Goal: Transaction & Acquisition: Purchase product/service

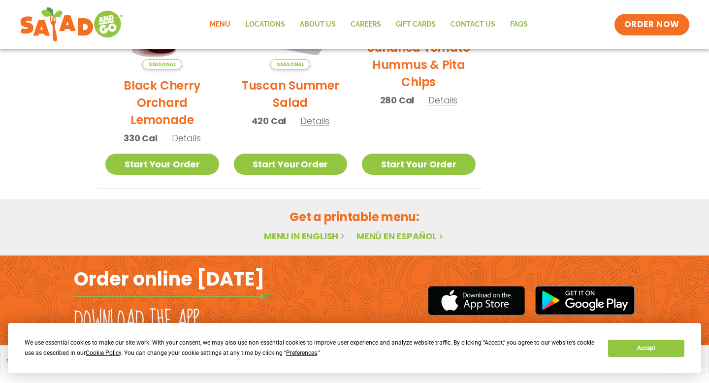
scroll to position [564, 0]
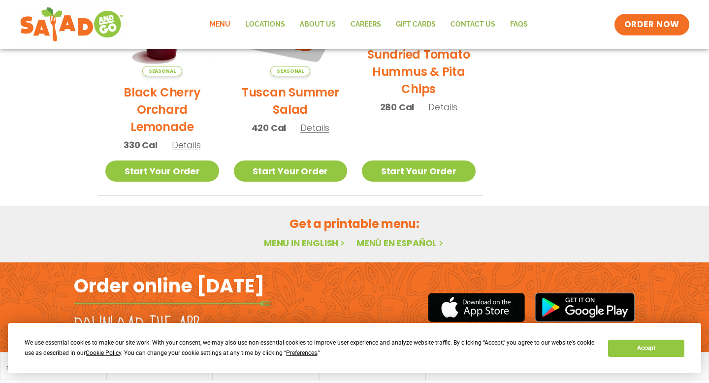
click at [317, 240] on link "Menu in English" at bounding box center [305, 243] width 83 height 12
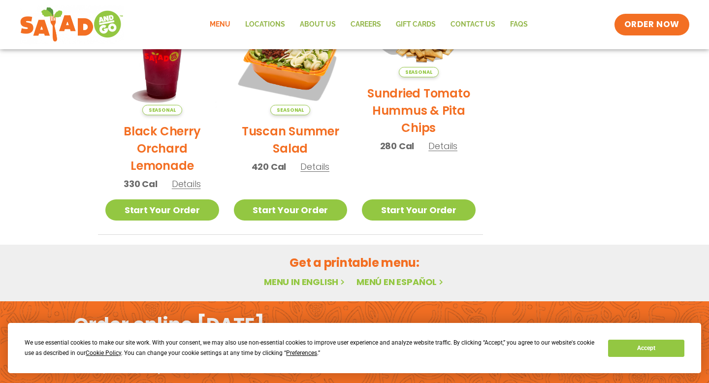
scroll to position [542, 0]
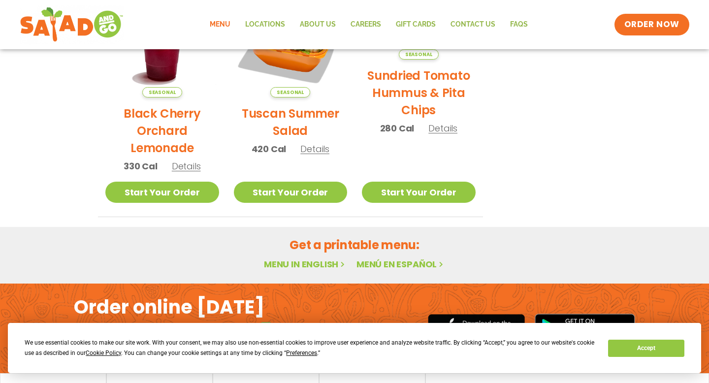
click at [328, 263] on link "Menu in English" at bounding box center [305, 264] width 83 height 12
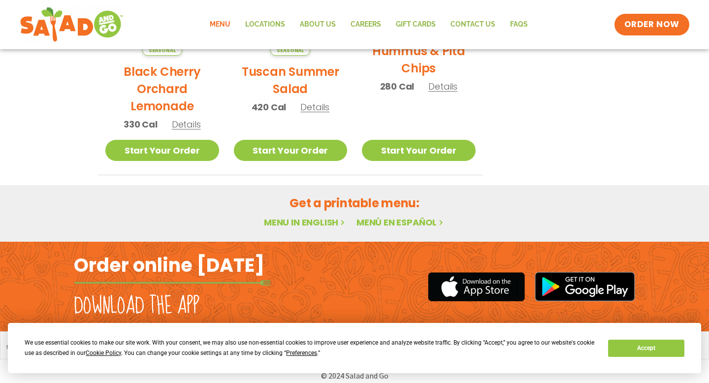
scroll to position [594, 0]
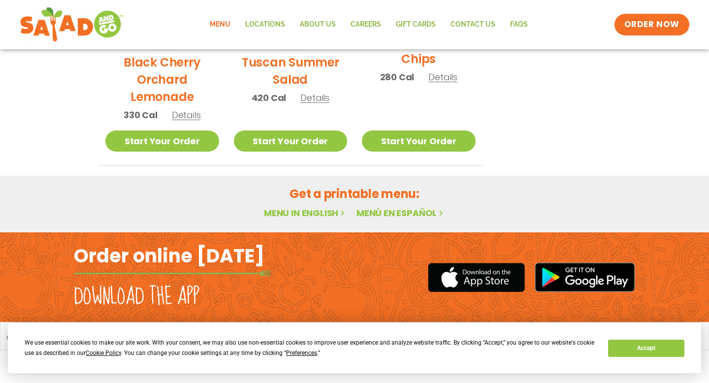
click at [236, 259] on h2 "Order online [DATE]" at bounding box center [169, 256] width 191 height 24
click at [643, 350] on button "Accept" at bounding box center [646, 348] width 76 height 17
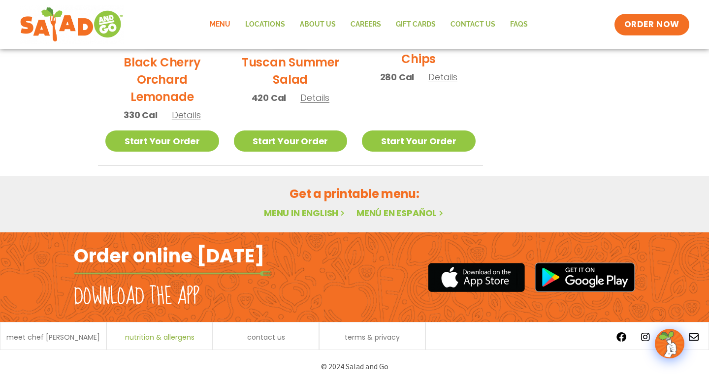
click at [159, 336] on span "nutrition & allergens" at bounding box center [159, 337] width 69 height 7
click at [436, 139] on link "Start Your Order" at bounding box center [419, 141] width 114 height 21
